Goal: Find specific page/section: Find specific page/section

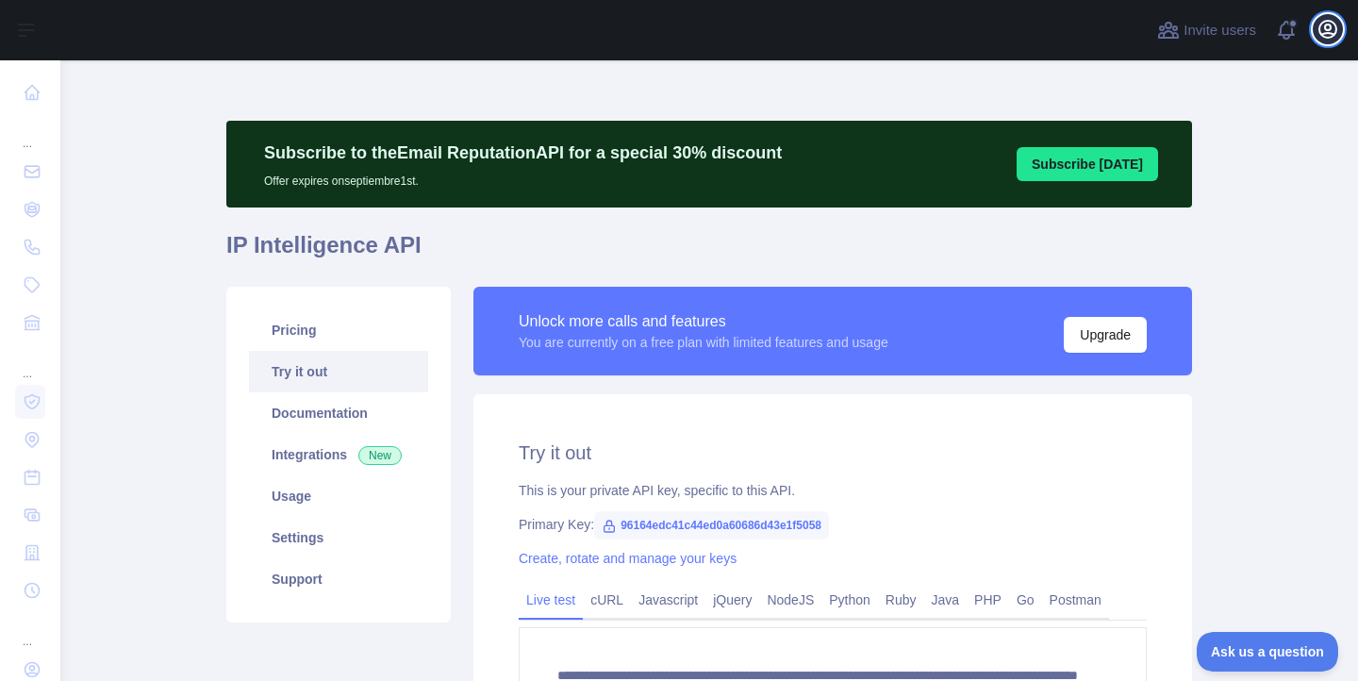
click at [1332, 25] on icon "button" at bounding box center [1327, 29] width 23 height 23
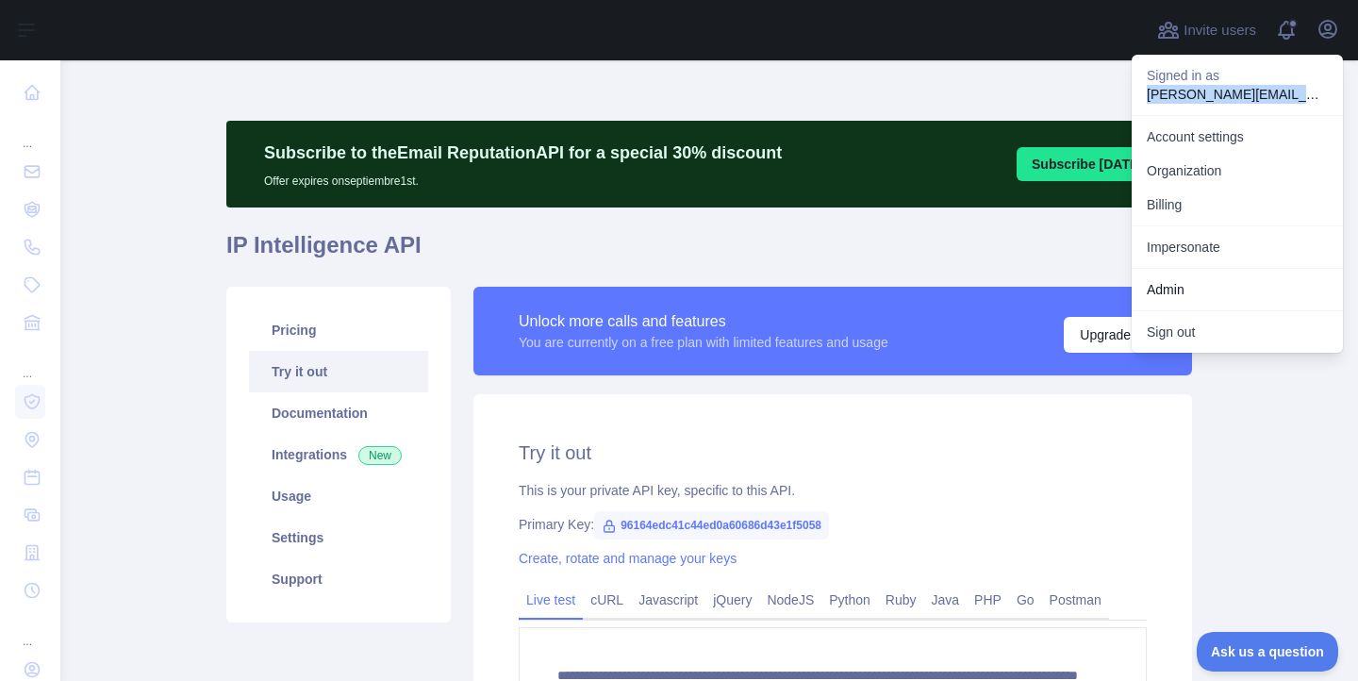
drag, startPoint x: 1146, startPoint y: 91, endPoint x: 1314, endPoint y: 95, distance: 167.9
click at [1314, 95] on p "[PERSON_NAME][EMAIL_ADDRESS][PERSON_NAME][DOMAIN_NAME]" at bounding box center [1237, 94] width 181 height 19
copy p "[PERSON_NAME][EMAIL_ADDRESS][PERSON_NAME][DOMAIN_NAME]"
click at [950, 41] on div at bounding box center [602, 30] width 1055 height 60
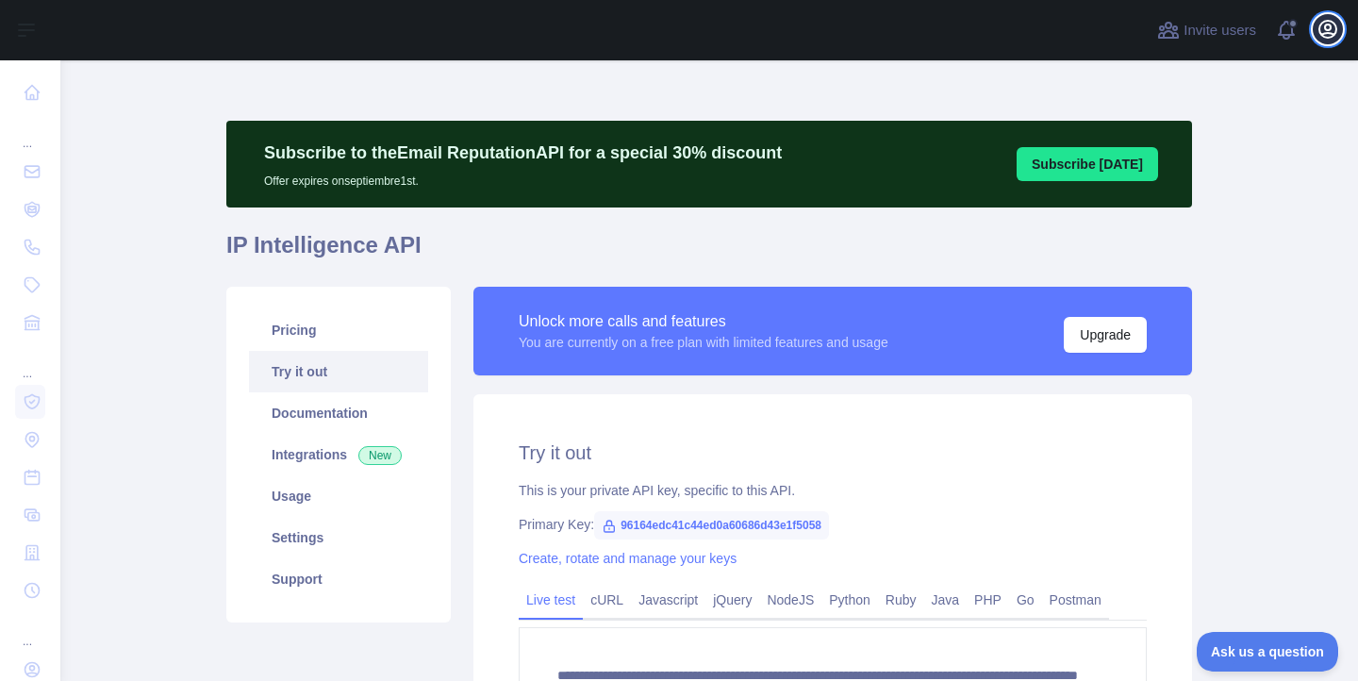
click at [1332, 35] on icon "button" at bounding box center [1327, 29] width 17 height 17
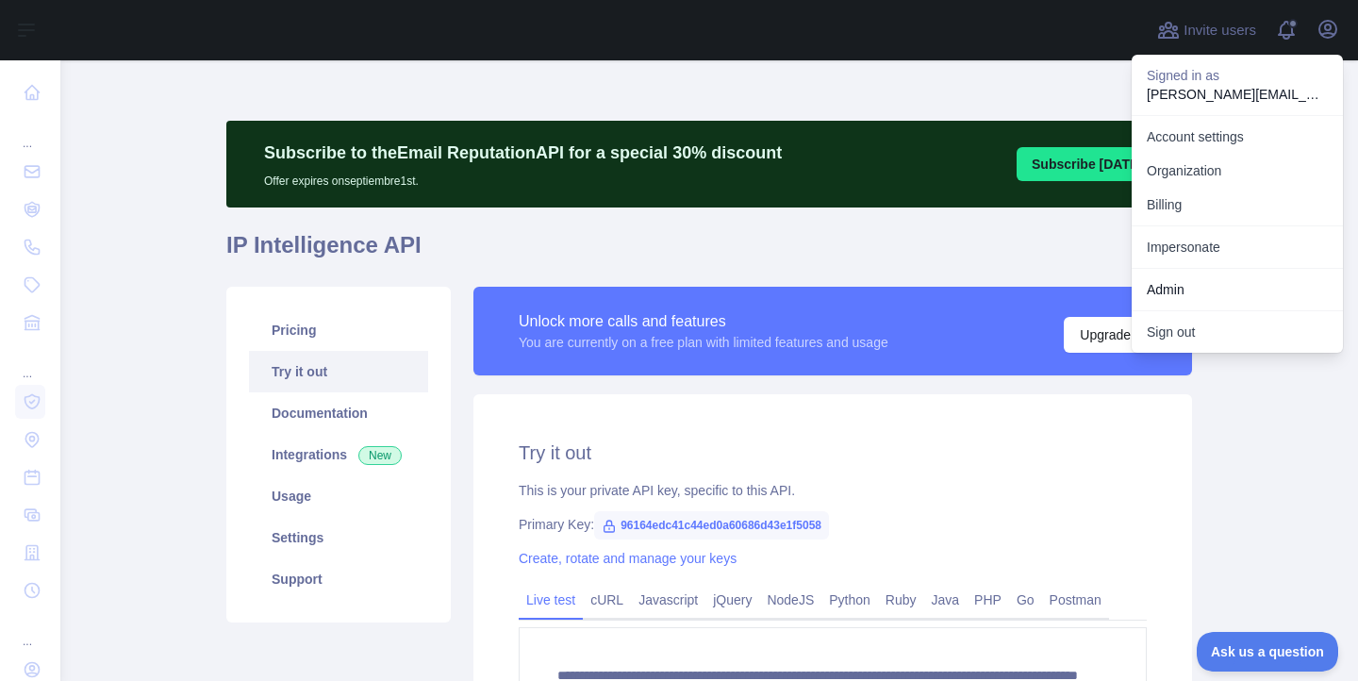
click at [1183, 280] on link "Admin" at bounding box center [1237, 290] width 211 height 34
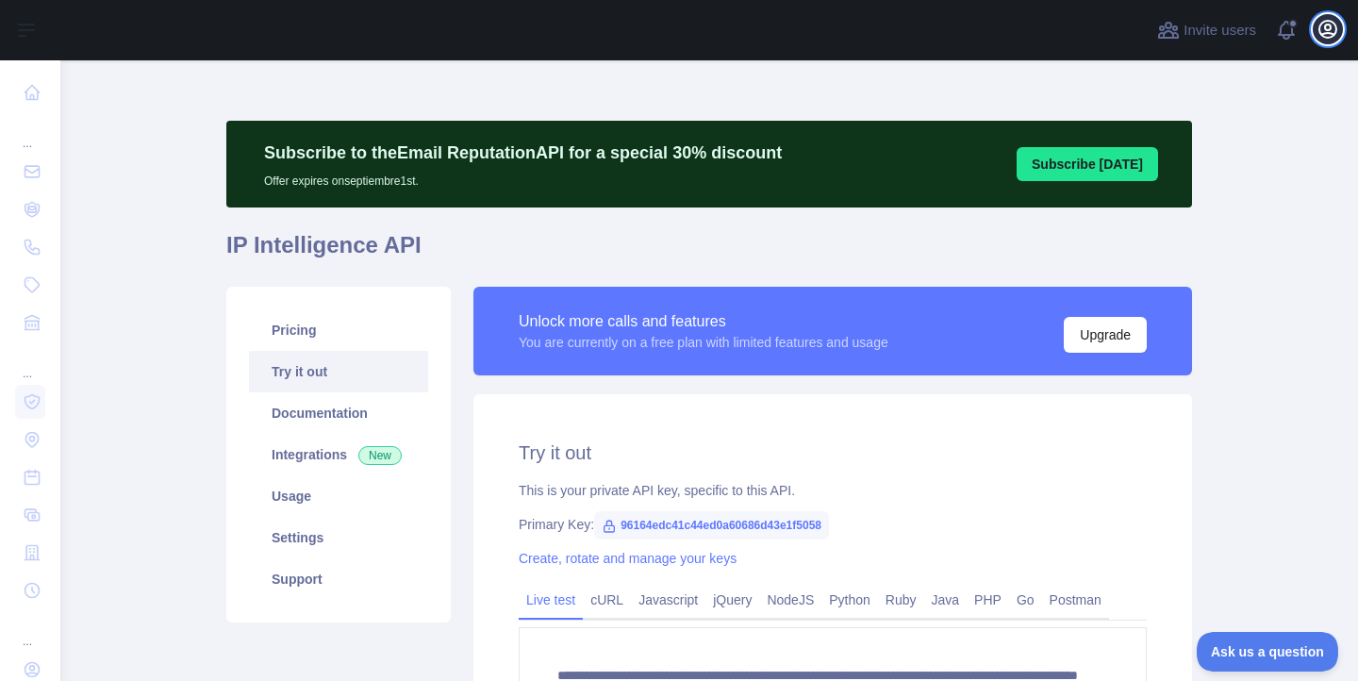
click at [1324, 33] on icon "button" at bounding box center [1327, 29] width 17 height 17
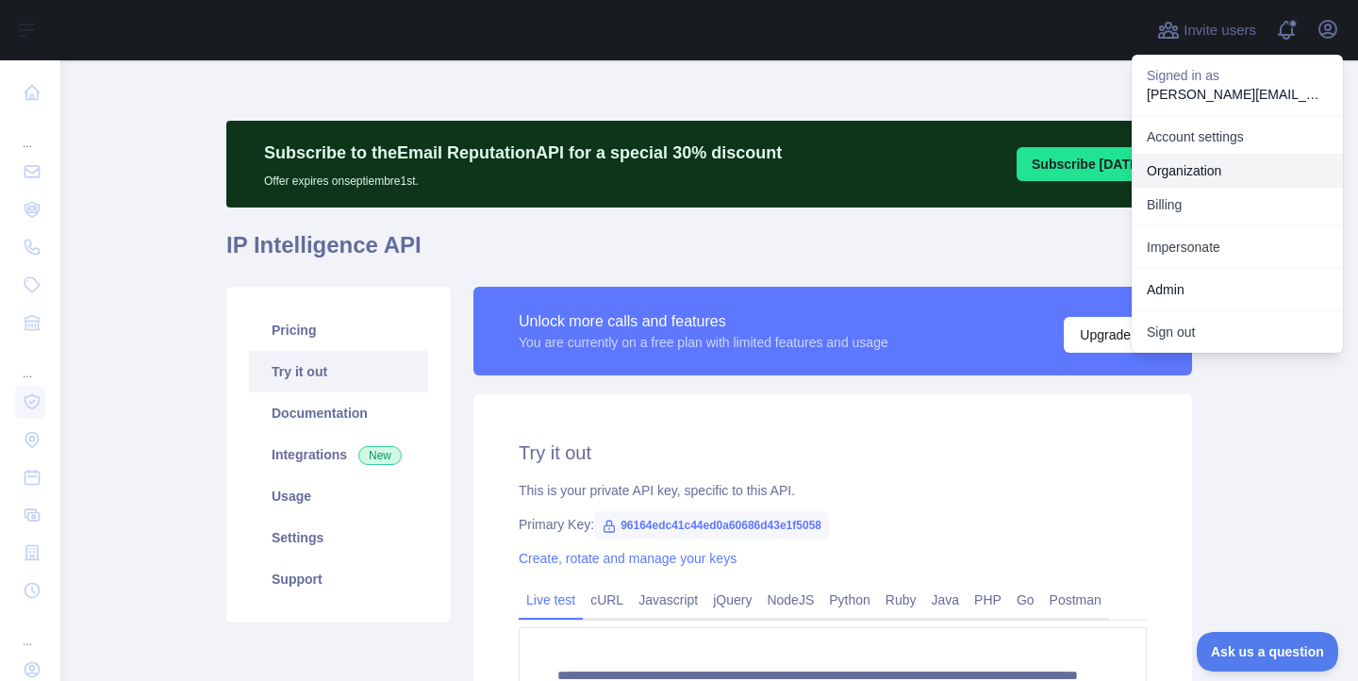
click at [1201, 175] on link "Organization" at bounding box center [1237, 171] width 211 height 34
